Goal: Information Seeking & Learning: Learn about a topic

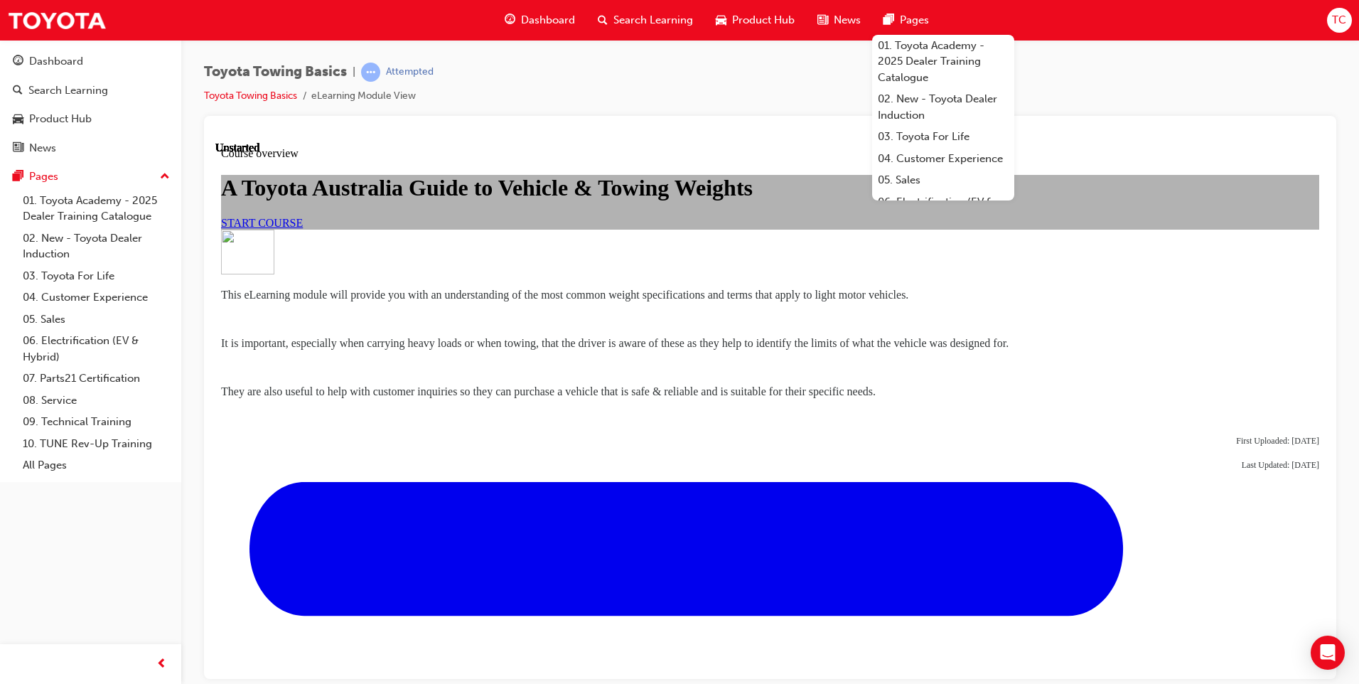
scroll to position [76, 0]
click at [1171, 77] on div "Toyota Towing Basics | Attempted Toyota Towing Basics eLearning Module View" at bounding box center [770, 89] width 1132 height 53
click at [303, 228] on span "START COURSE" at bounding box center [262, 222] width 82 height 12
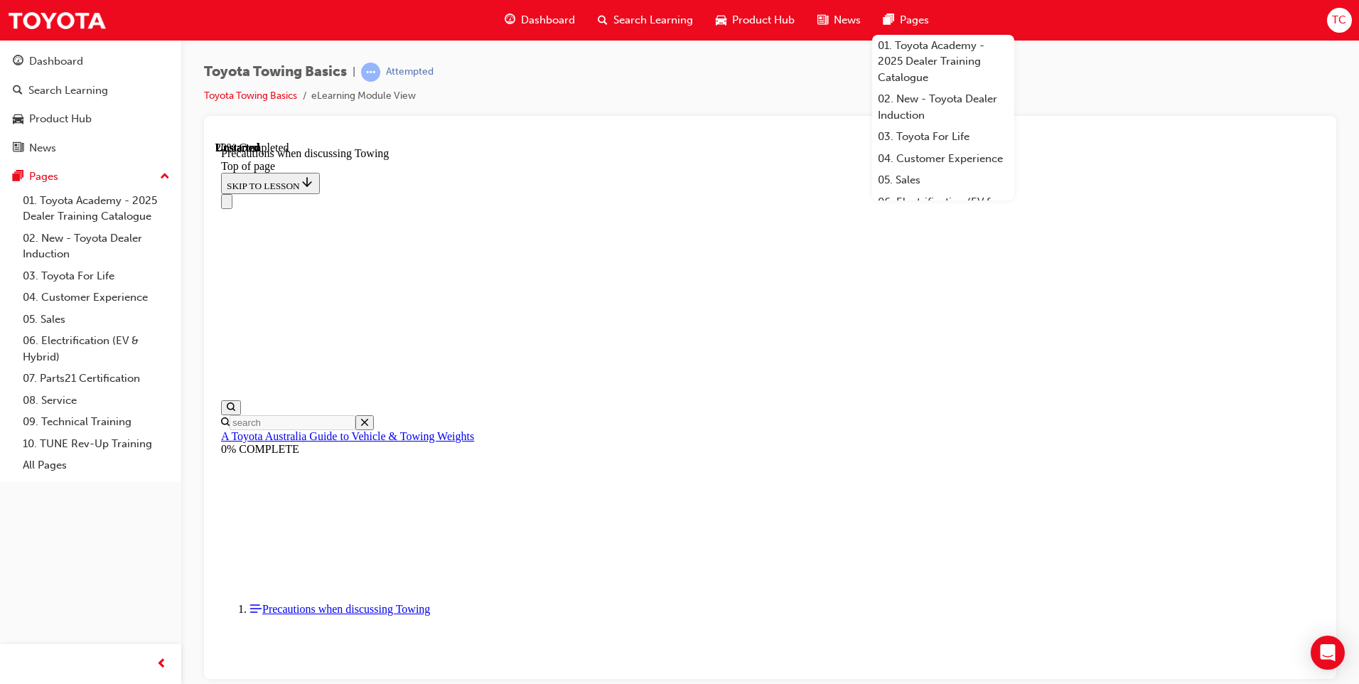
scroll to position [328, 0]
click at [1115, 73] on div "Toyota Towing Basics | Attempted Toyota Towing Basics eLearning Module View" at bounding box center [770, 89] width 1132 height 53
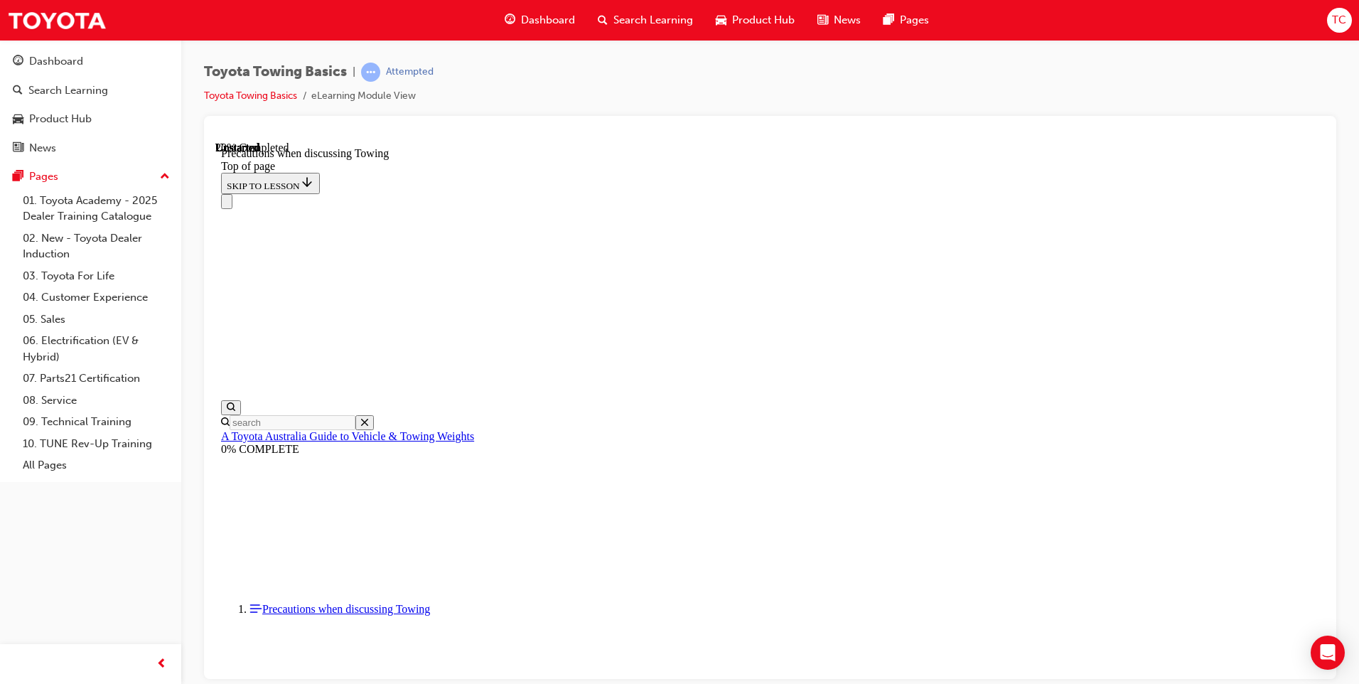
click at [783, 63] on div "Toyota Towing Basics | Attempted Toyota Towing Basics eLearning Module View" at bounding box center [770, 89] width 1132 height 53
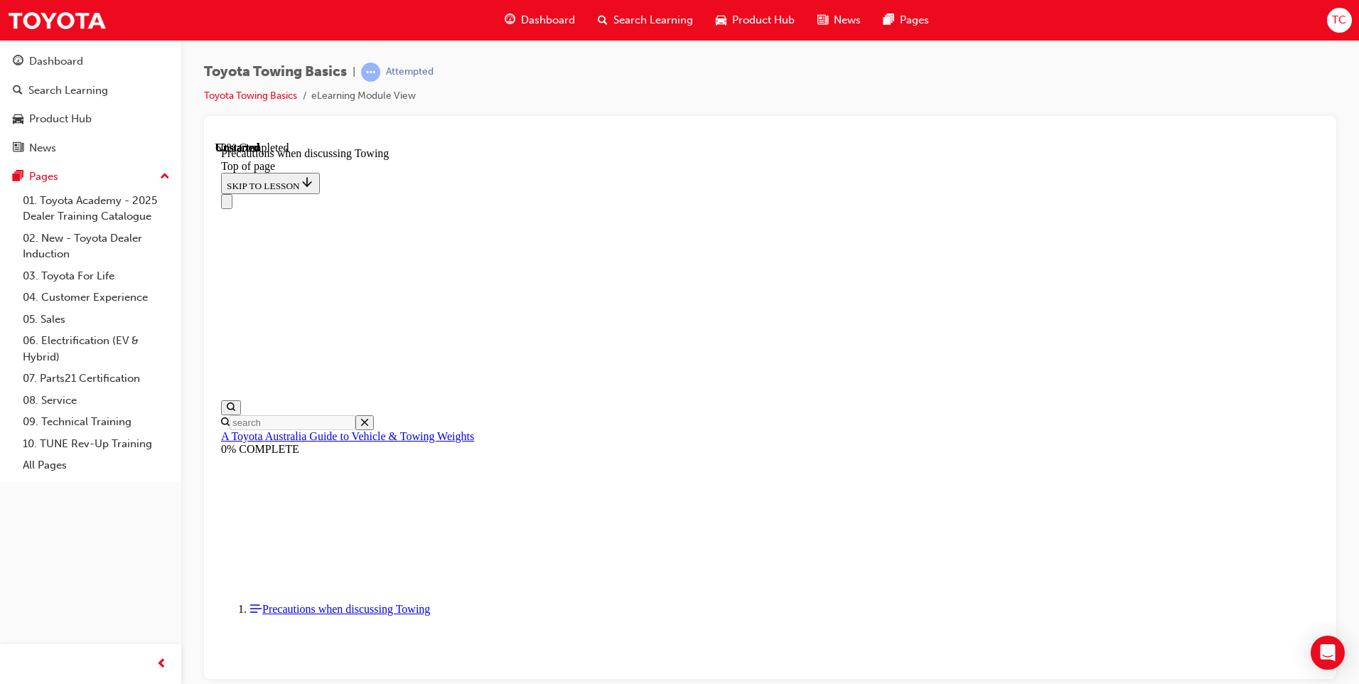
scroll to position [1039, 0]
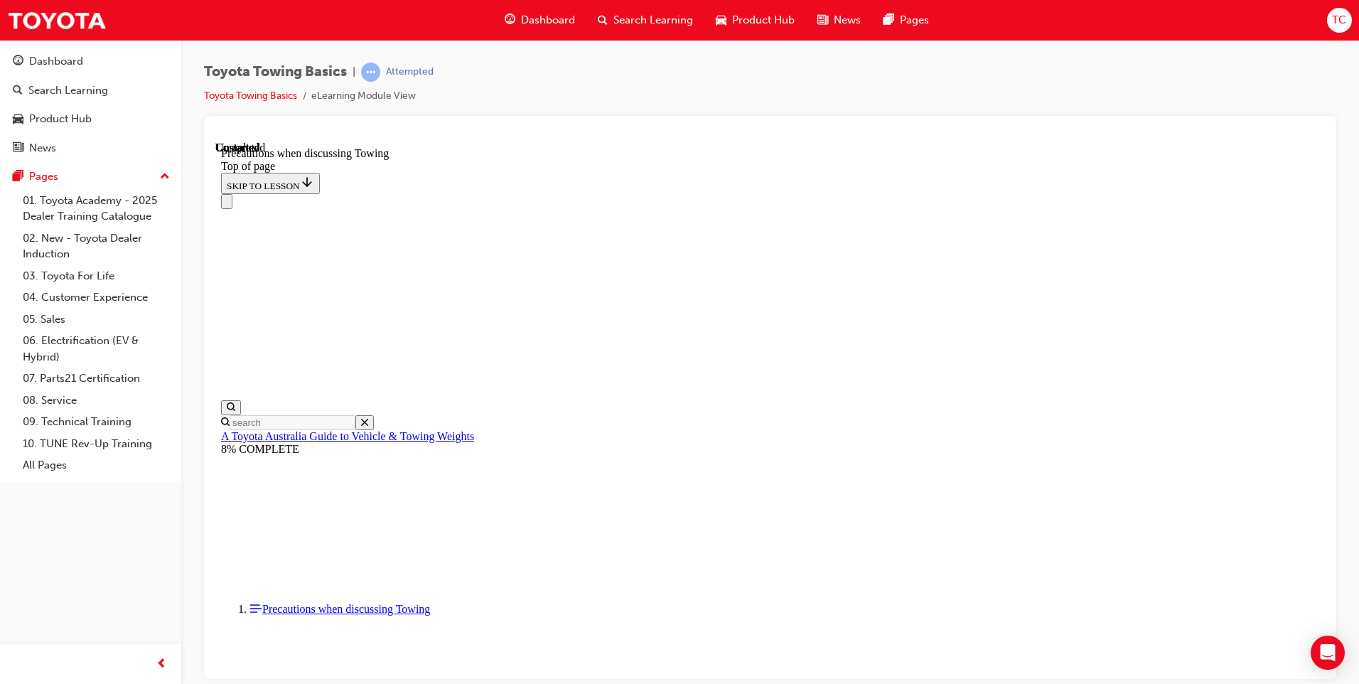
scroll to position [1501, 0]
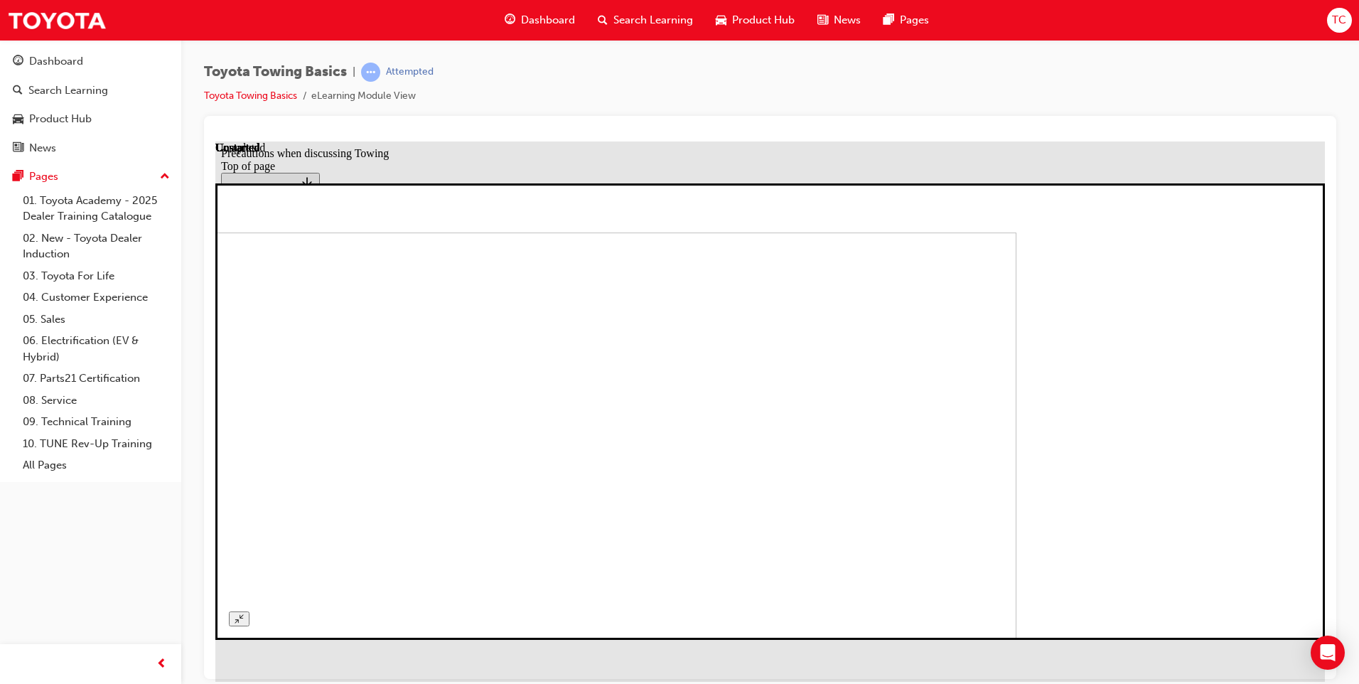
click at [244, 614] on icon "Unzoom image" at bounding box center [239, 618] width 9 height 9
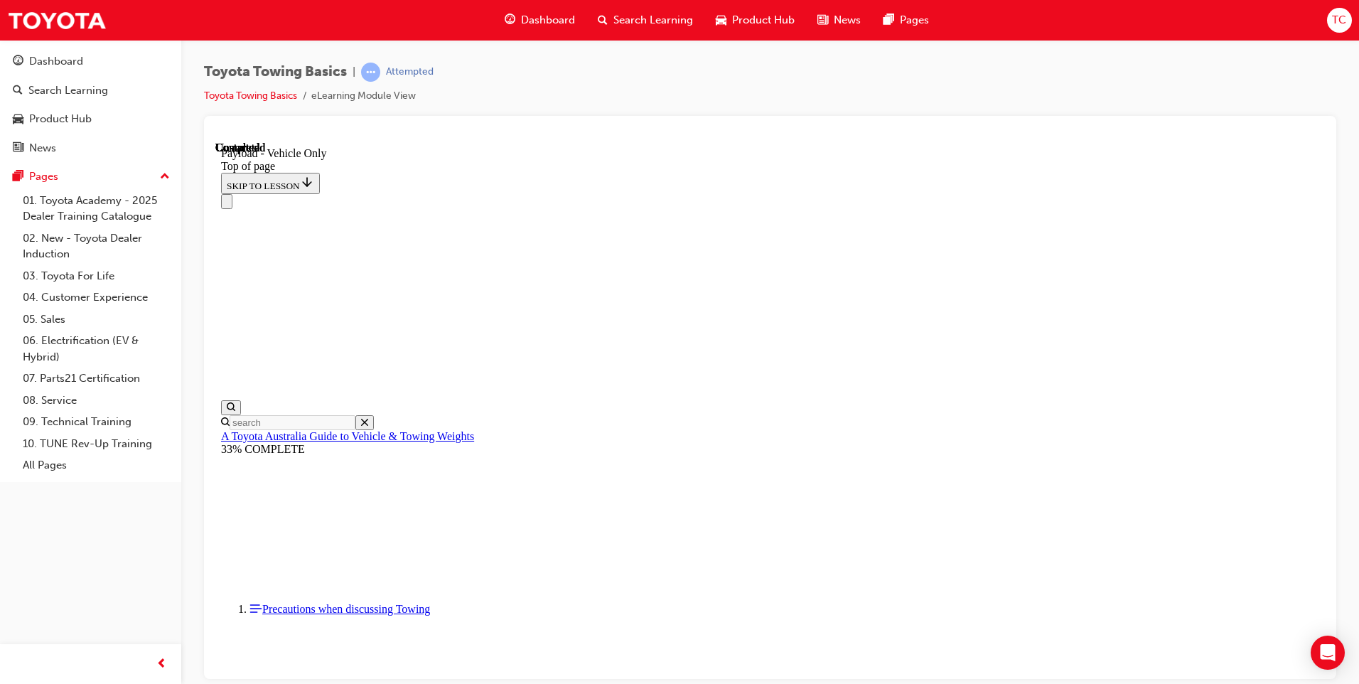
scroll to position [1821, 0]
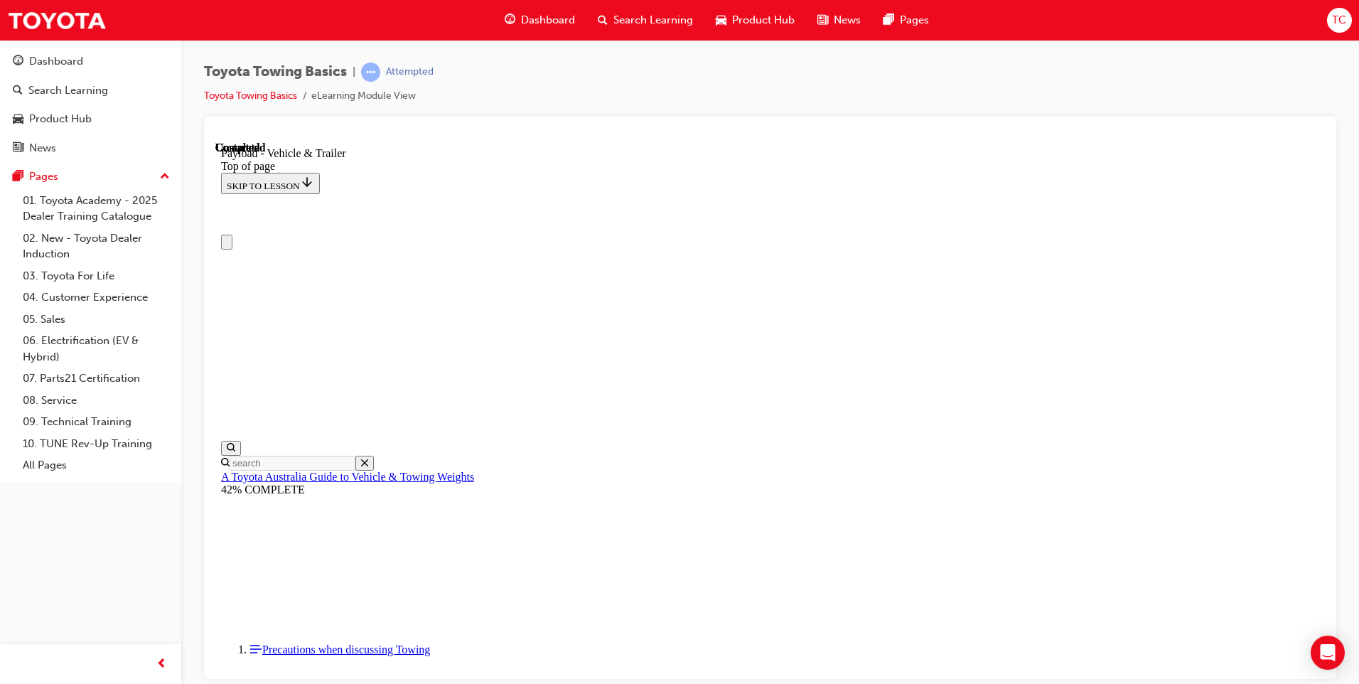
scroll to position [0, 0]
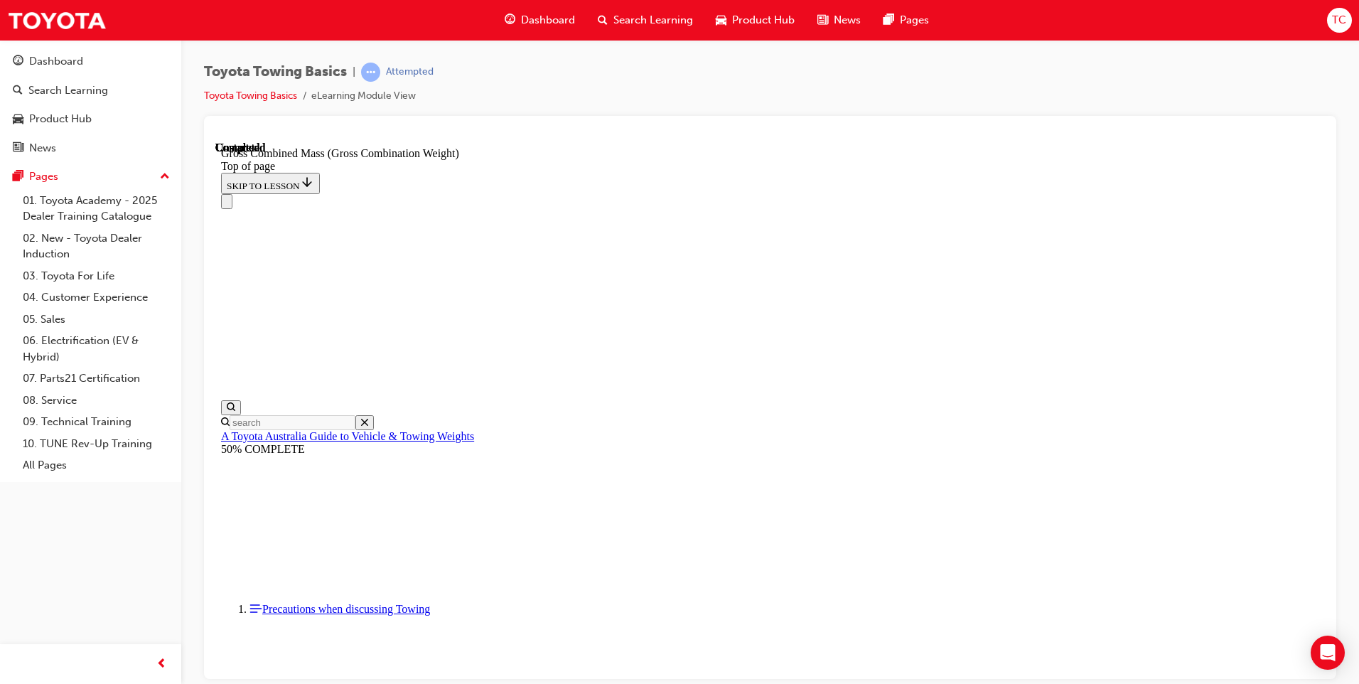
scroll to position [601, 0]
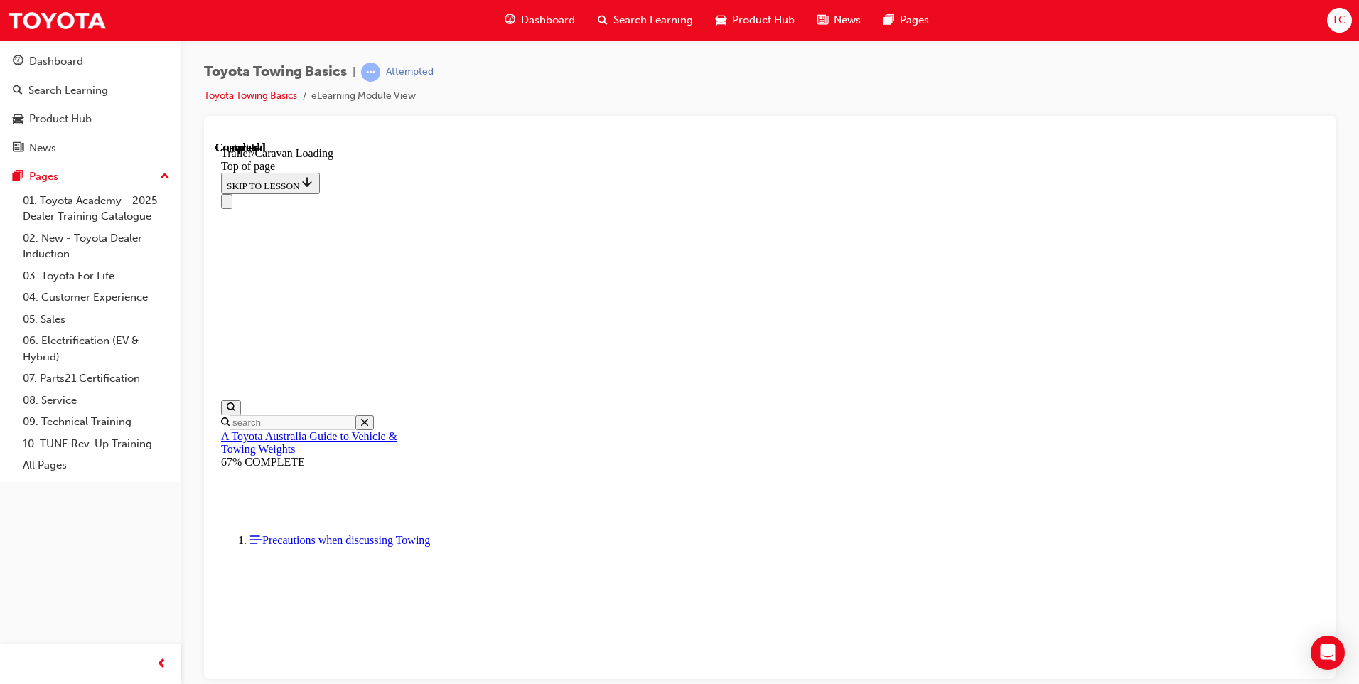
scroll to position [2003, 0]
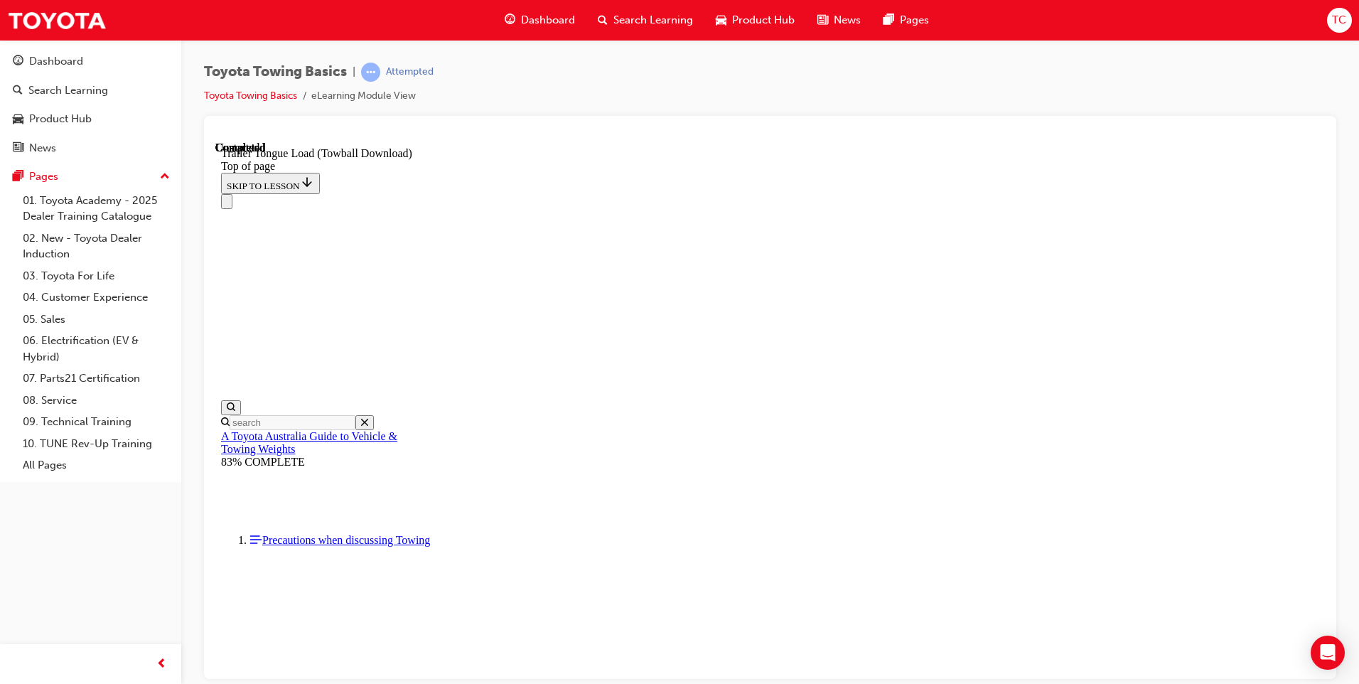
scroll to position [2236, 0]
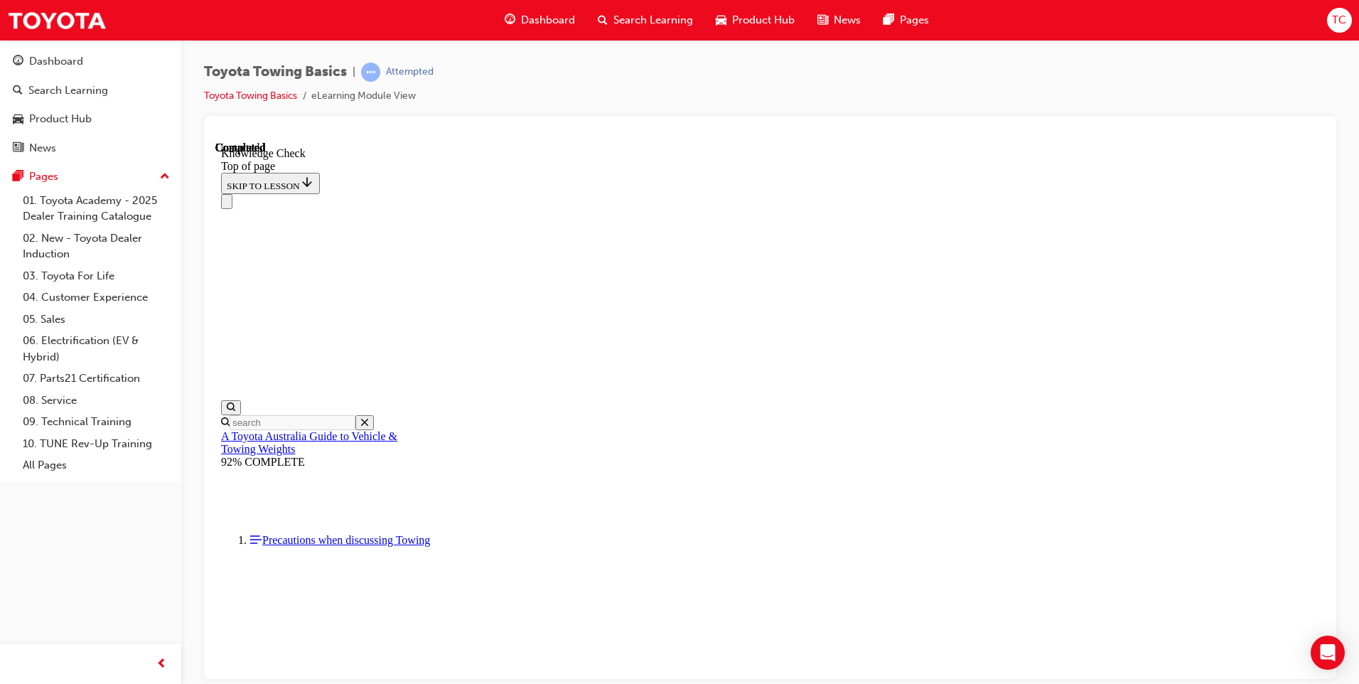
drag, startPoint x: 699, startPoint y: 14939, endPoint x: 690, endPoint y: 14966, distance: 28.6
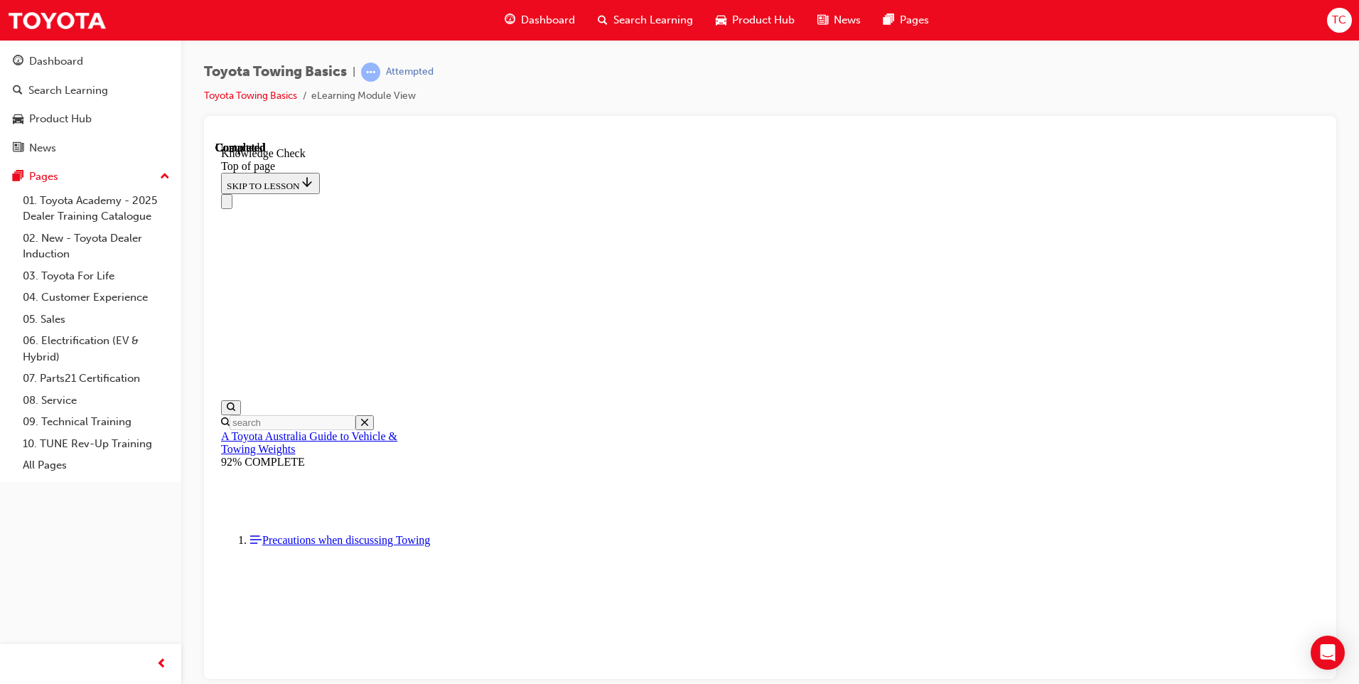
drag, startPoint x: 692, startPoint y: 14940, endPoint x: 542, endPoint y: 14938, distance: 150.7
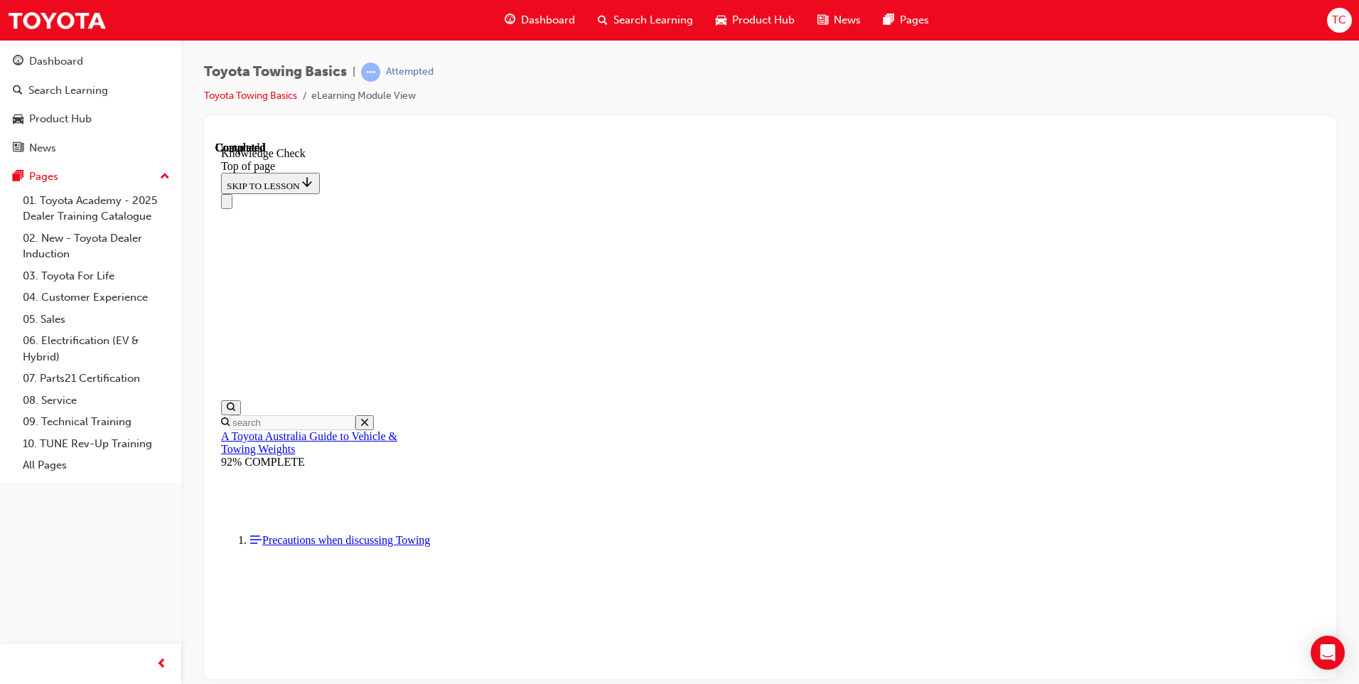
drag, startPoint x: 411, startPoint y: 15276, endPoint x: 697, endPoint y: 14951, distance: 433.2
drag, startPoint x: 421, startPoint y: 15278, endPoint x: 522, endPoint y: 15039, distance: 260.0
drag, startPoint x: 407, startPoint y: 15278, endPoint x: 869, endPoint y: 15184, distance: 471.7
drag, startPoint x: 407, startPoint y: 15276, endPoint x: 738, endPoint y: 15202, distance: 338.7
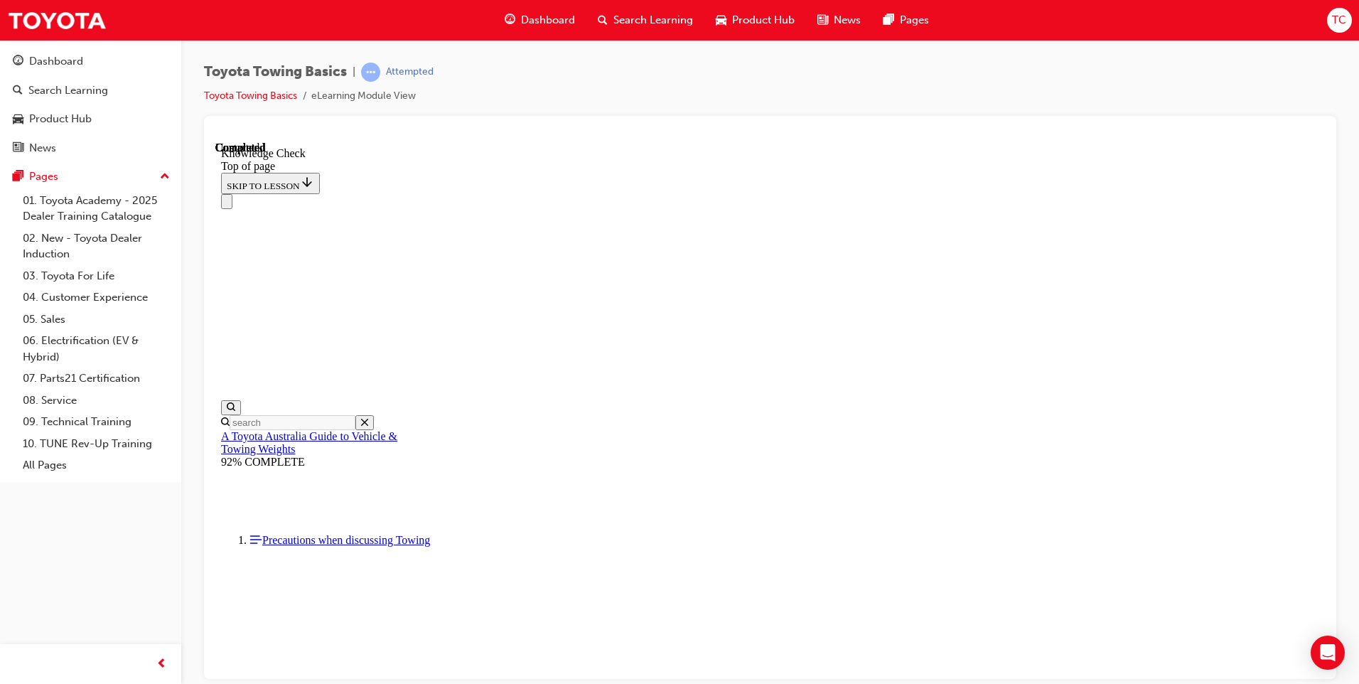
drag, startPoint x: 411, startPoint y: 15274, endPoint x: 506, endPoint y: 14909, distance: 376.9
drag, startPoint x: 417, startPoint y: 15275, endPoint x: 605, endPoint y: 15123, distance: 242.2
drag, startPoint x: 409, startPoint y: 15277, endPoint x: 382, endPoint y: 15204, distance: 77.6
drag, startPoint x: 411, startPoint y: 15288, endPoint x: 515, endPoint y: 14924, distance: 379.4
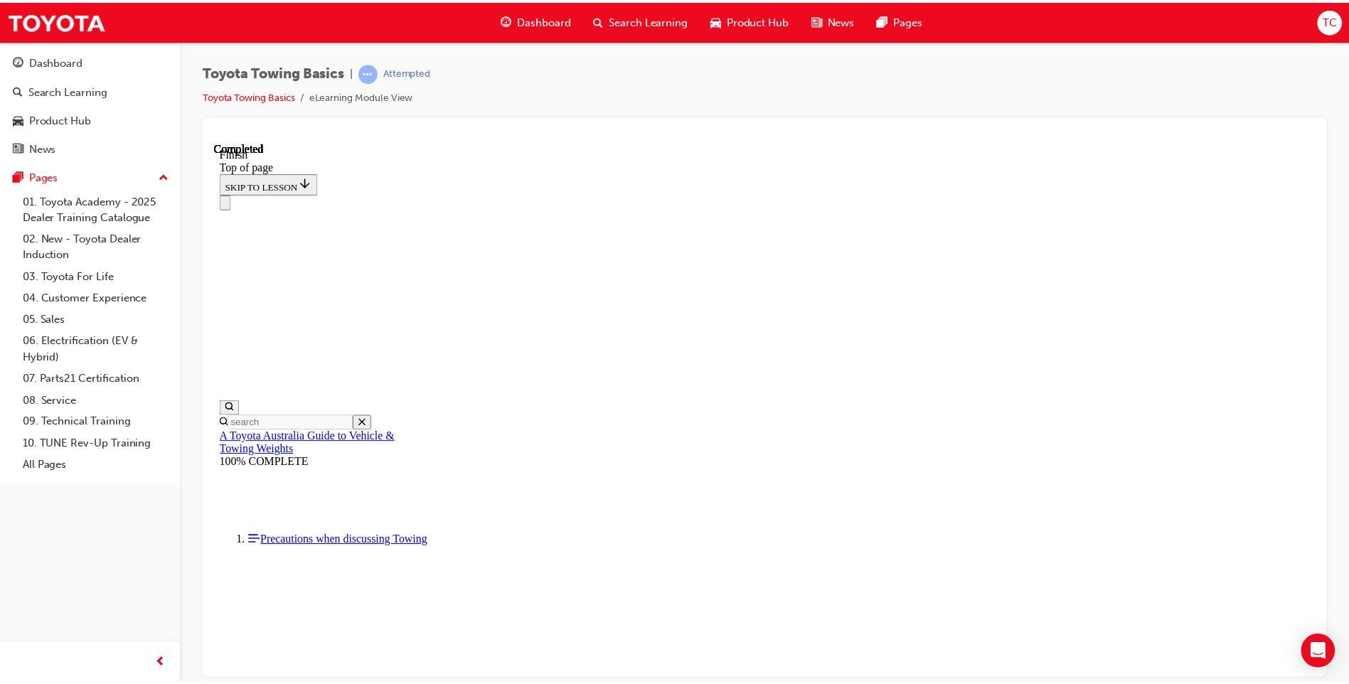
scroll to position [222, 0]
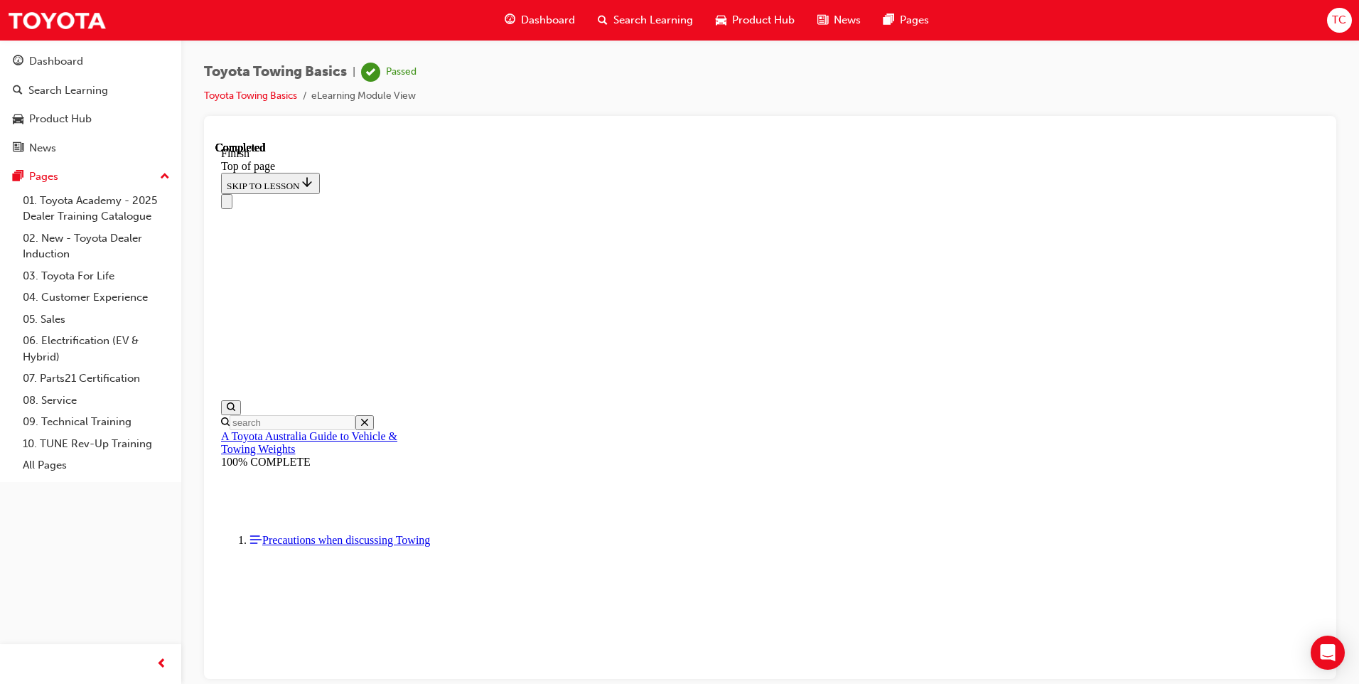
click at [545, 16] on span "Dashboard" at bounding box center [548, 20] width 54 height 16
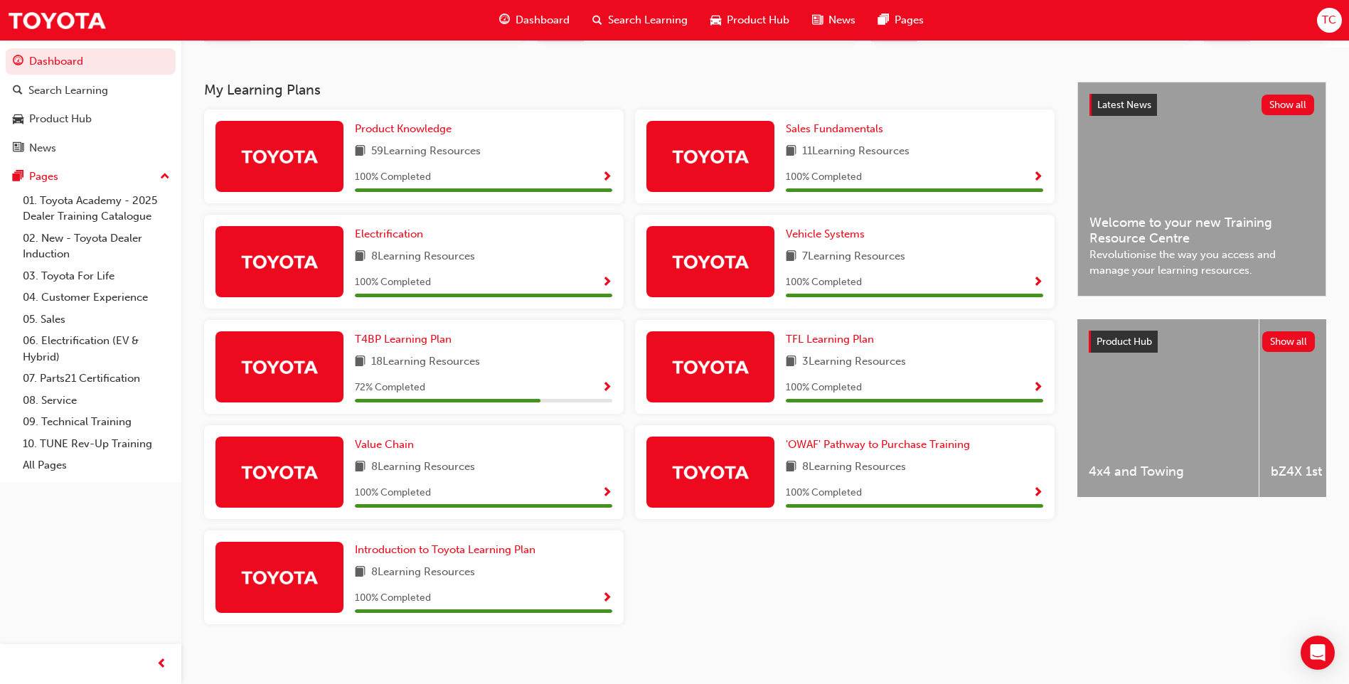
scroll to position [280, 0]
